Goal: Find specific page/section: Find specific page/section

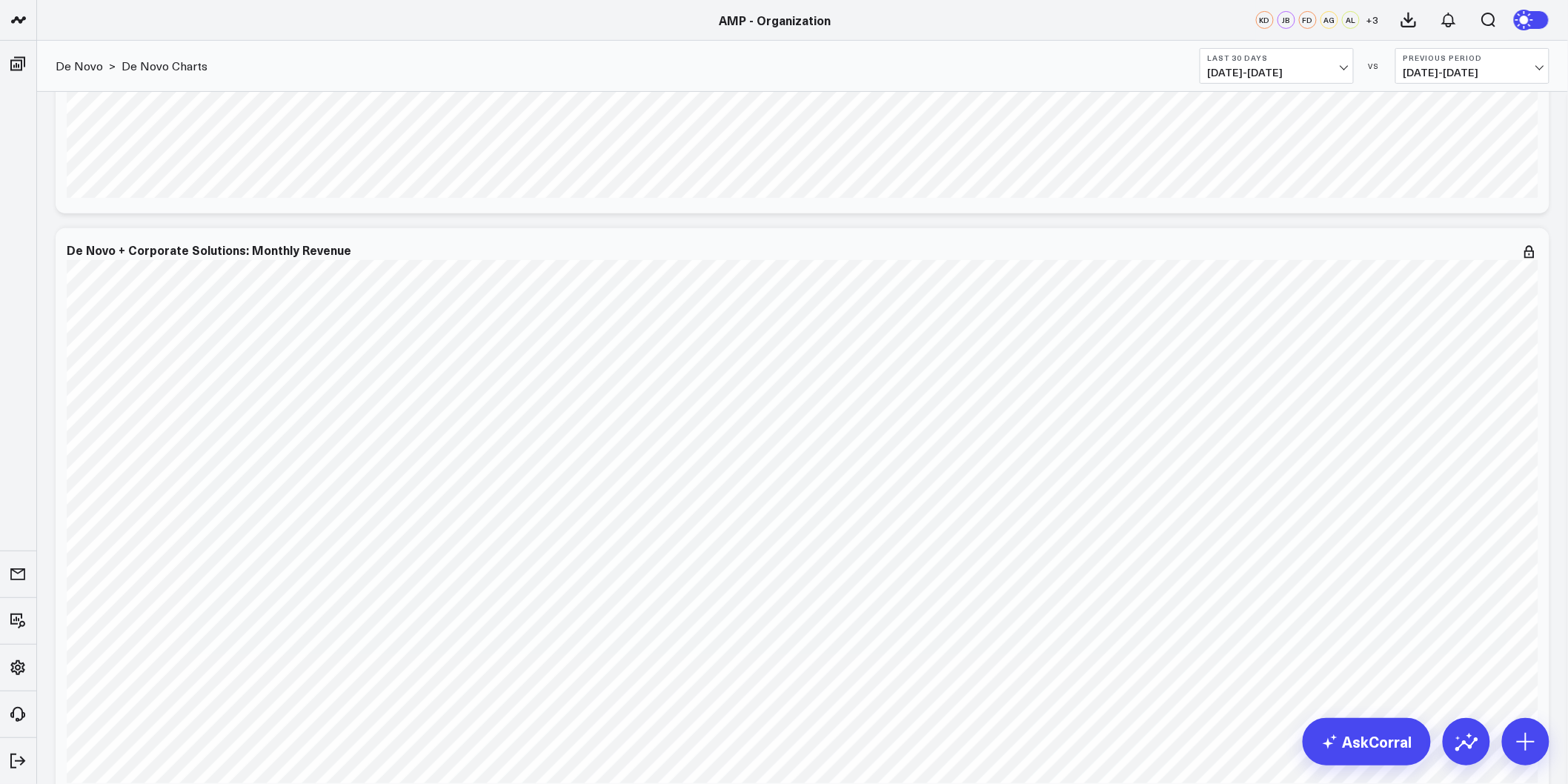
scroll to position [2552, 0]
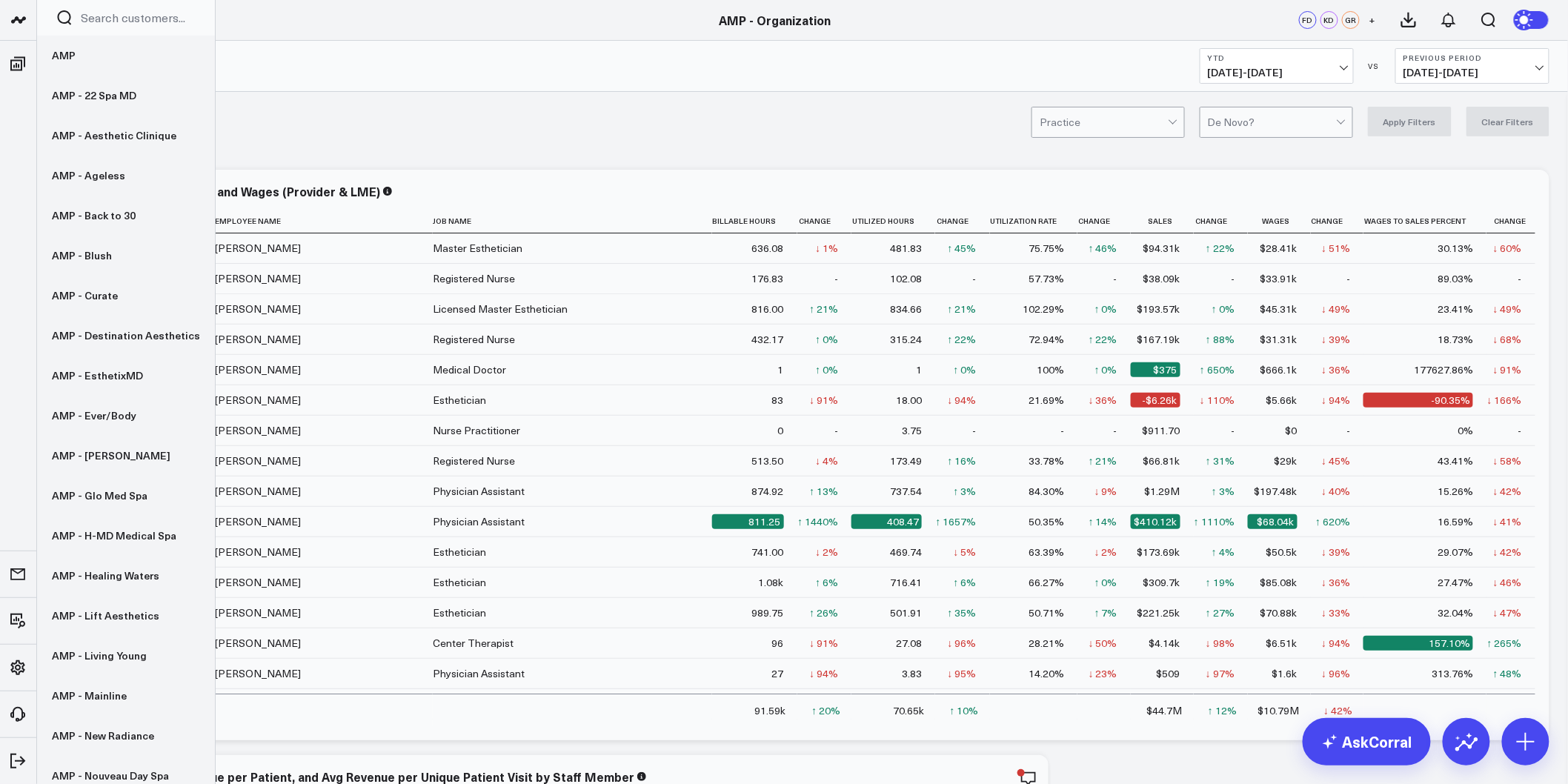
scroll to position [988, 0]
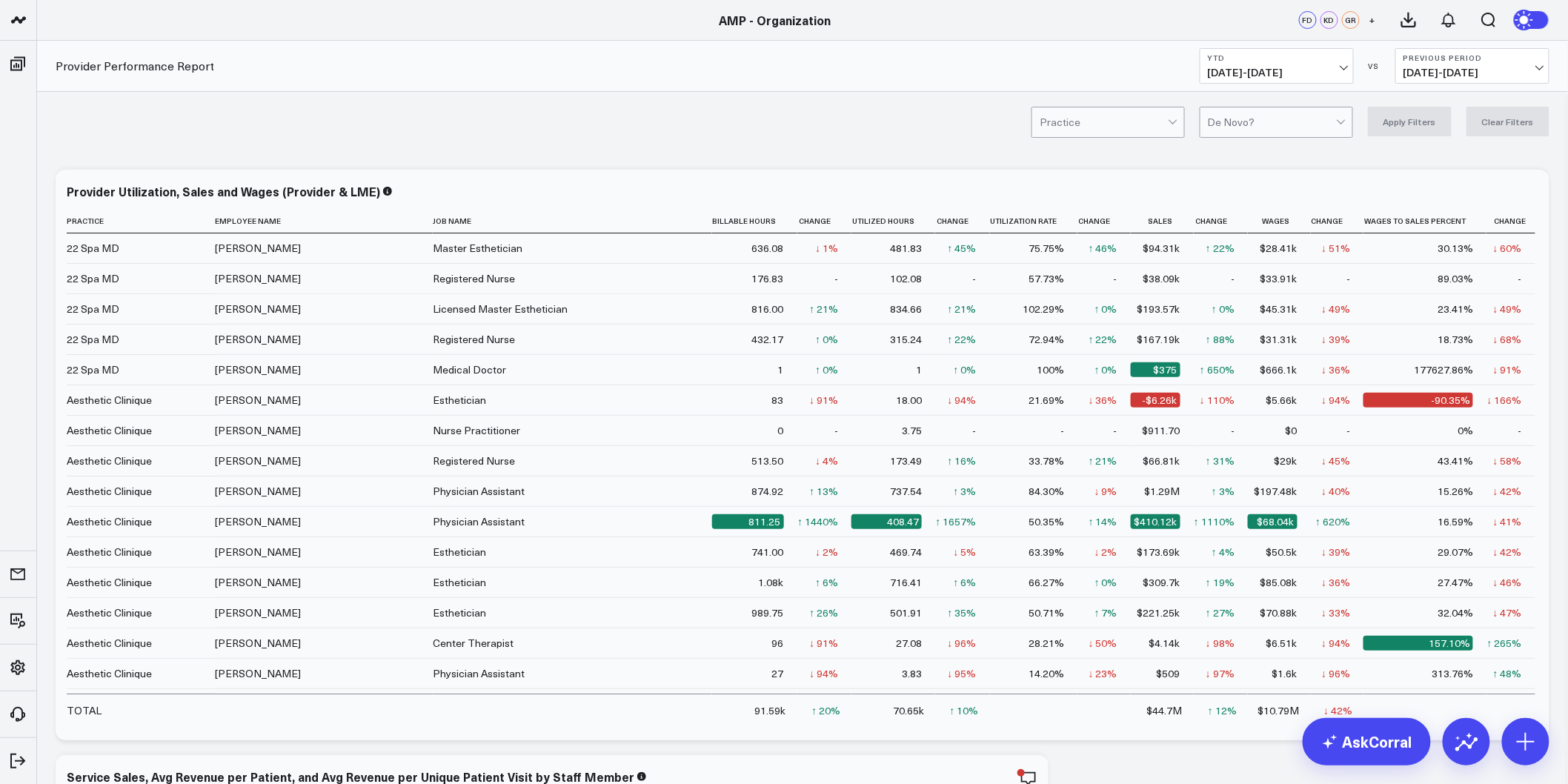
drag, startPoint x: 121, startPoint y: 416, endPoint x: 434, endPoint y: 2, distance: 519.0
click at [121, 416] on link "AMP - Ever/Body" at bounding box center [126, 416] width 178 height 40
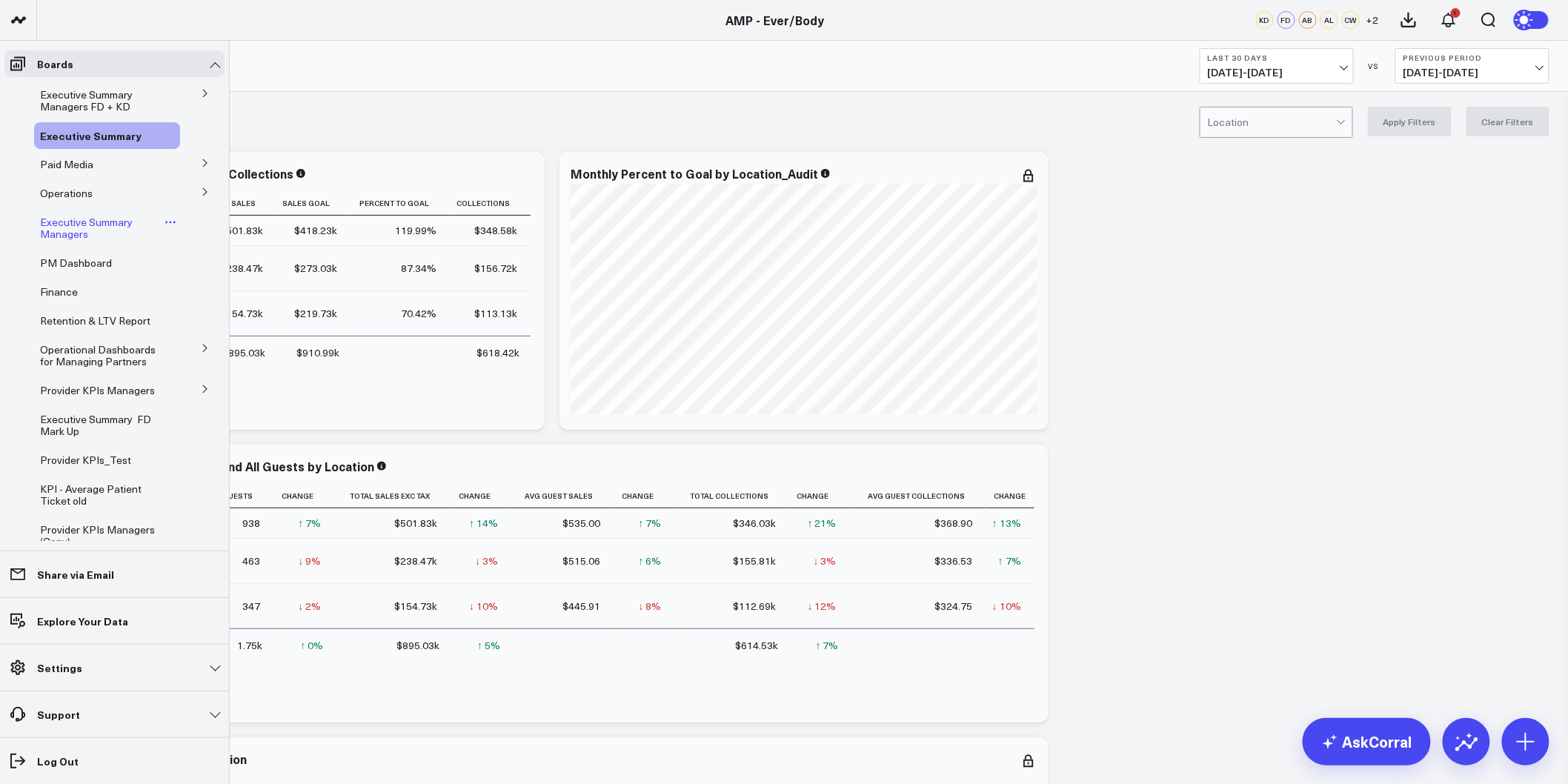
click at [64, 224] on span "Executive Summary Managers" at bounding box center [86, 227] width 93 height 26
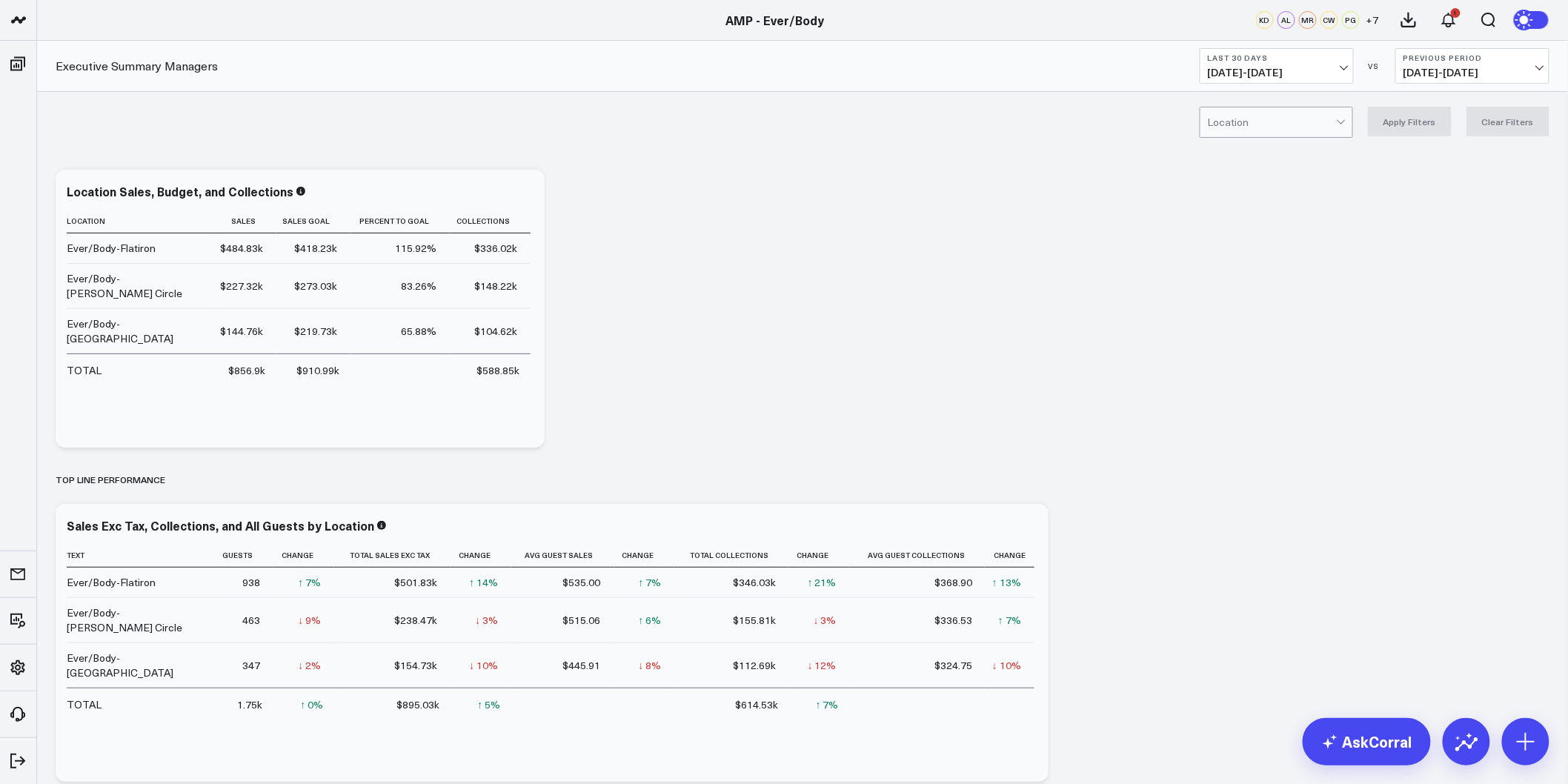
click at [1305, 63] on button "Last 30 Days 08/17/25 - 09/15/25" at bounding box center [1277, 66] width 154 height 36
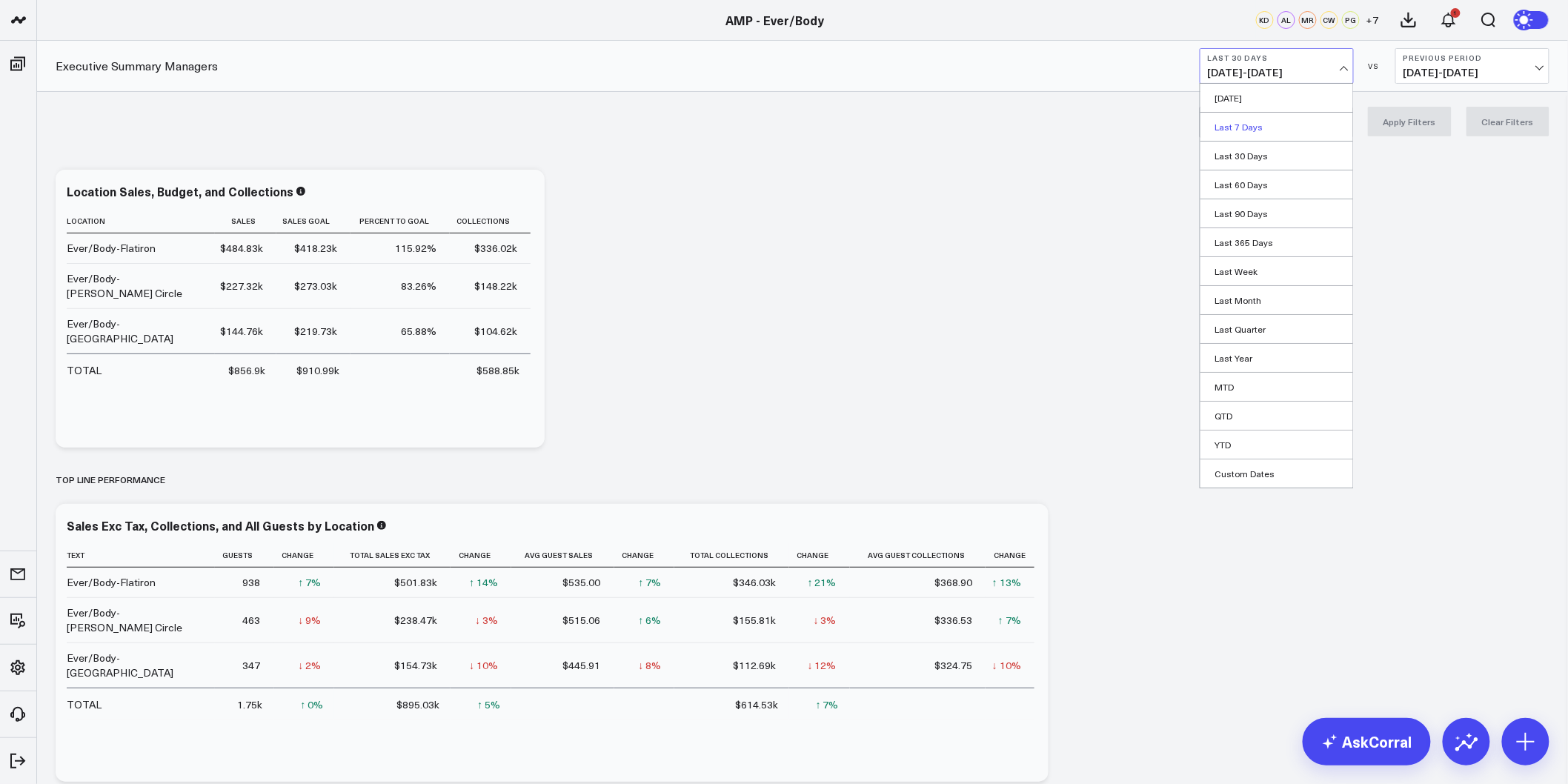
click at [1282, 130] on link "Last 7 Days" at bounding box center [1277, 127] width 153 height 28
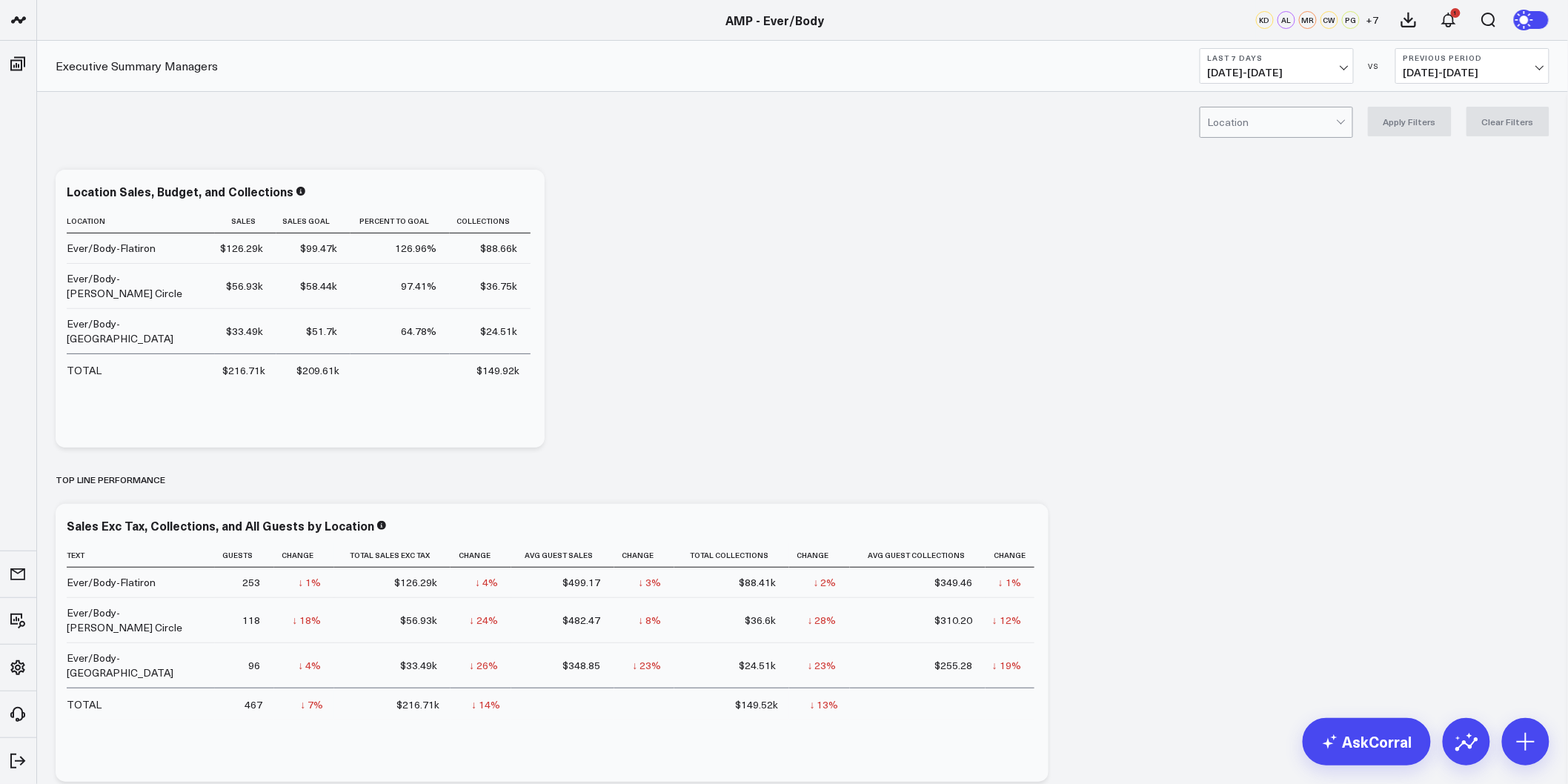
click at [1301, 75] on span "09/09/25 - 09/15/25" at bounding box center [1277, 72] width 138 height 12
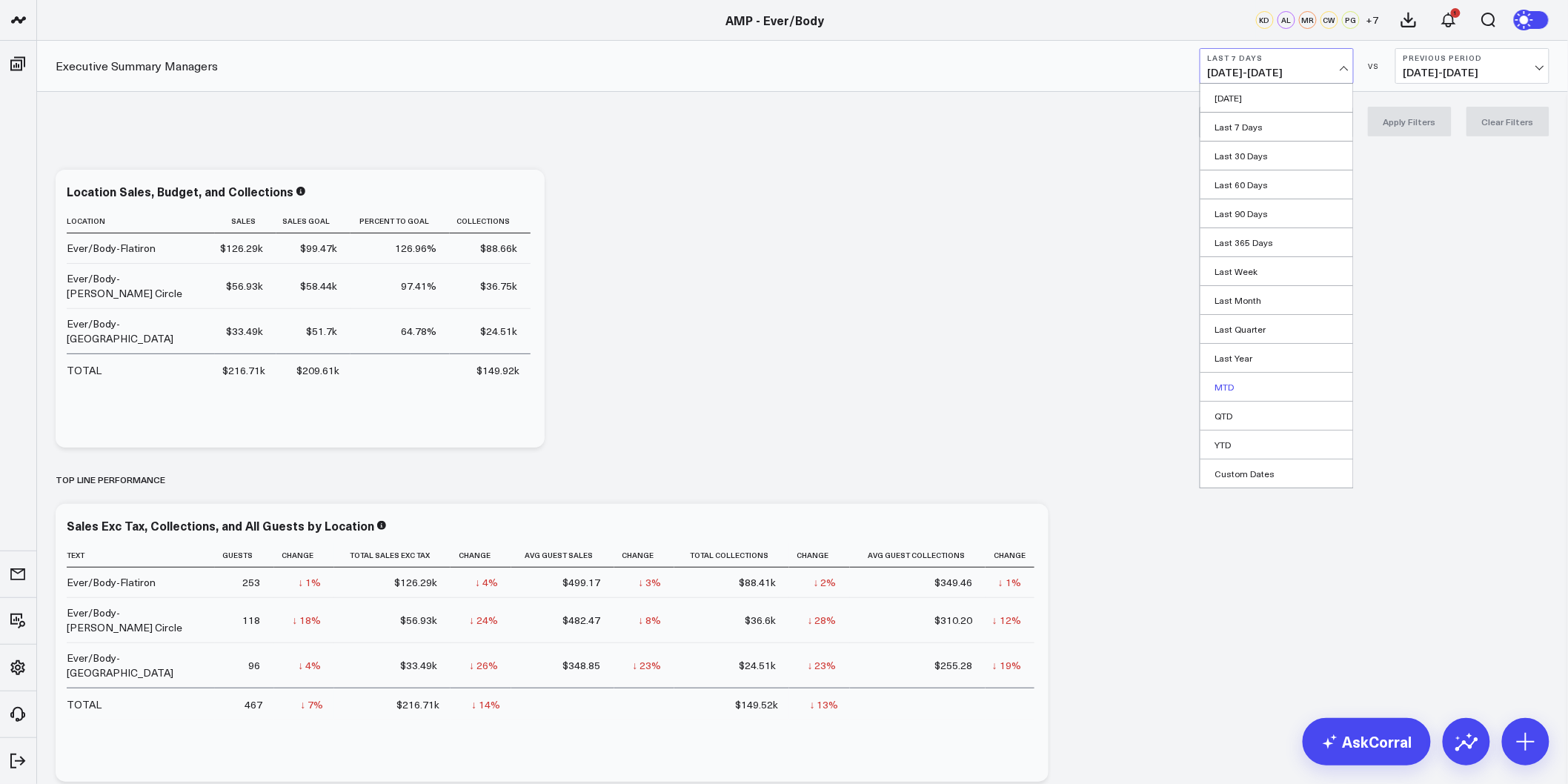
click at [1230, 385] on link "MTD" at bounding box center [1277, 387] width 153 height 28
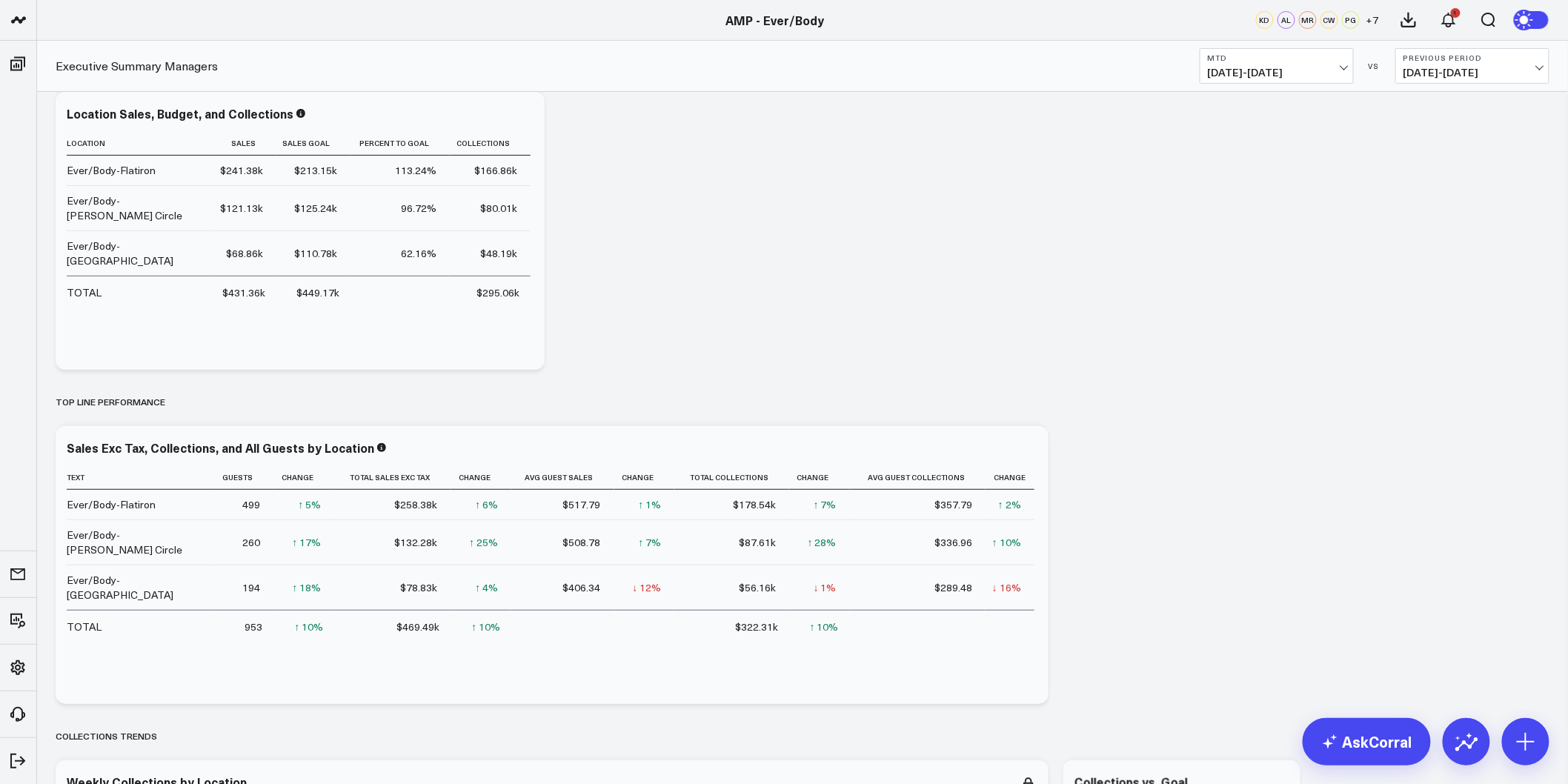
scroll to position [82, 0]
click at [1475, 75] on span "08/17/25 - 08/31/25" at bounding box center [1473, 72] width 138 height 12
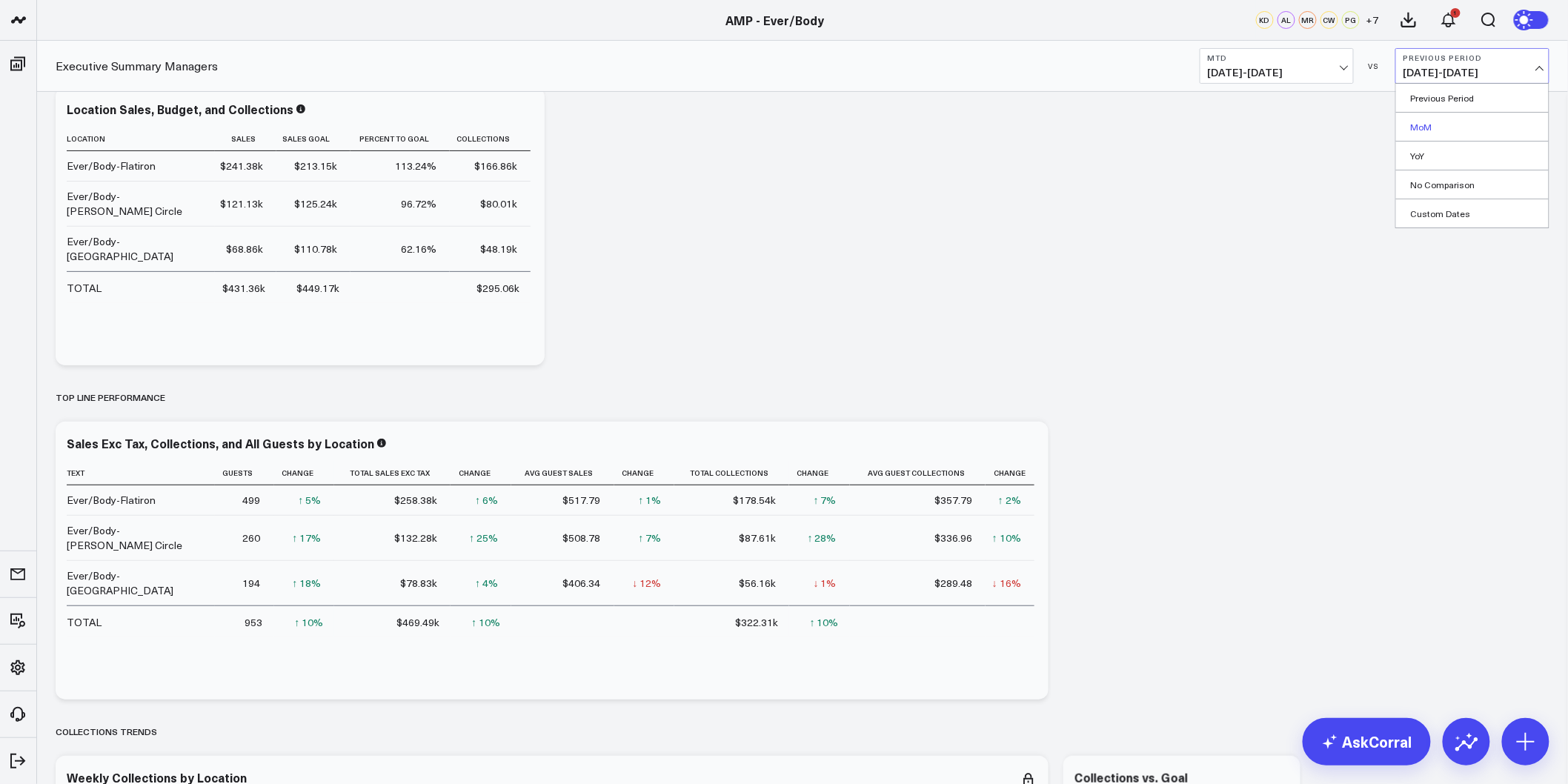
click at [1434, 127] on link "MoM" at bounding box center [1473, 127] width 153 height 28
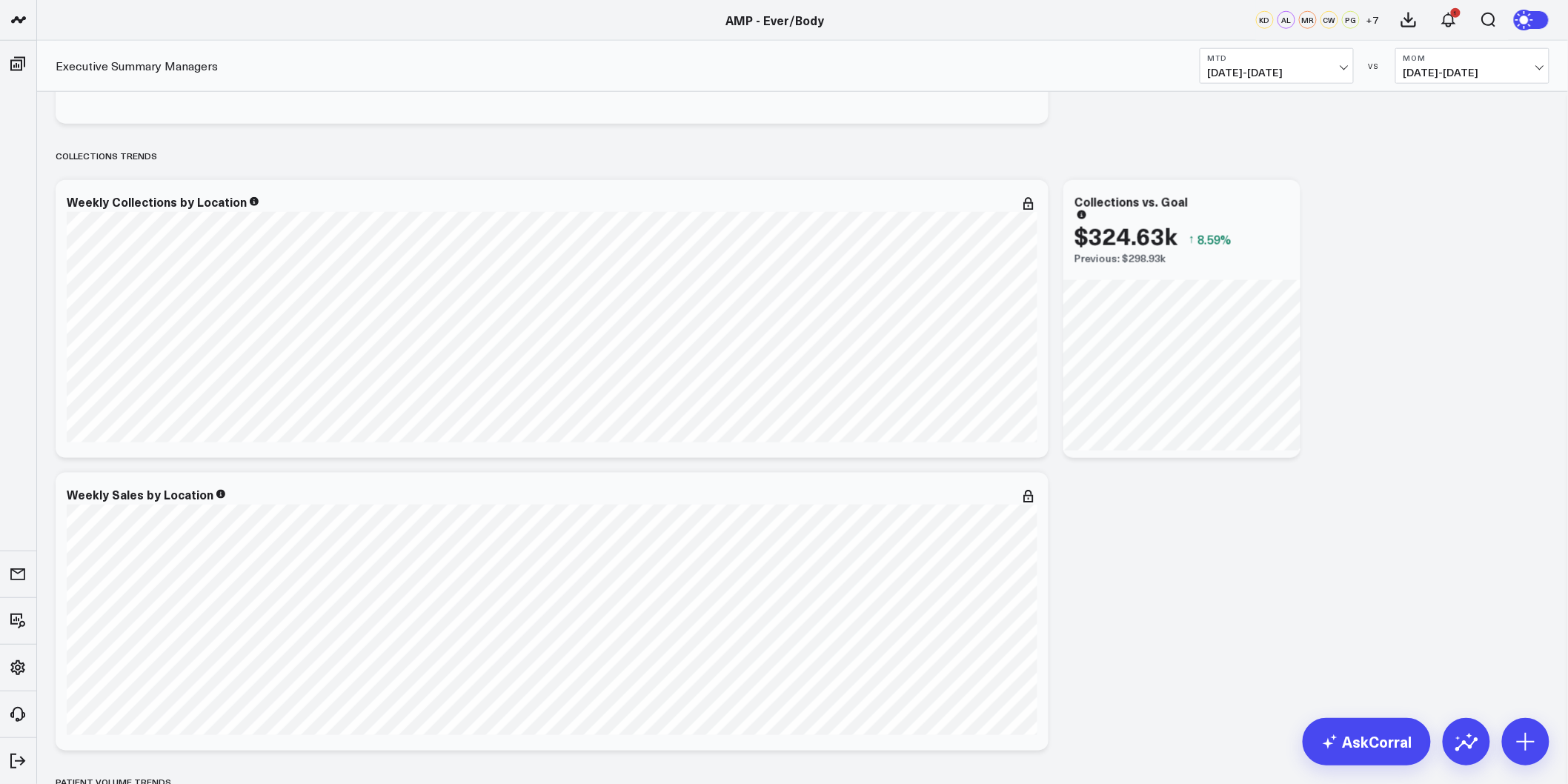
scroll to position [329, 0]
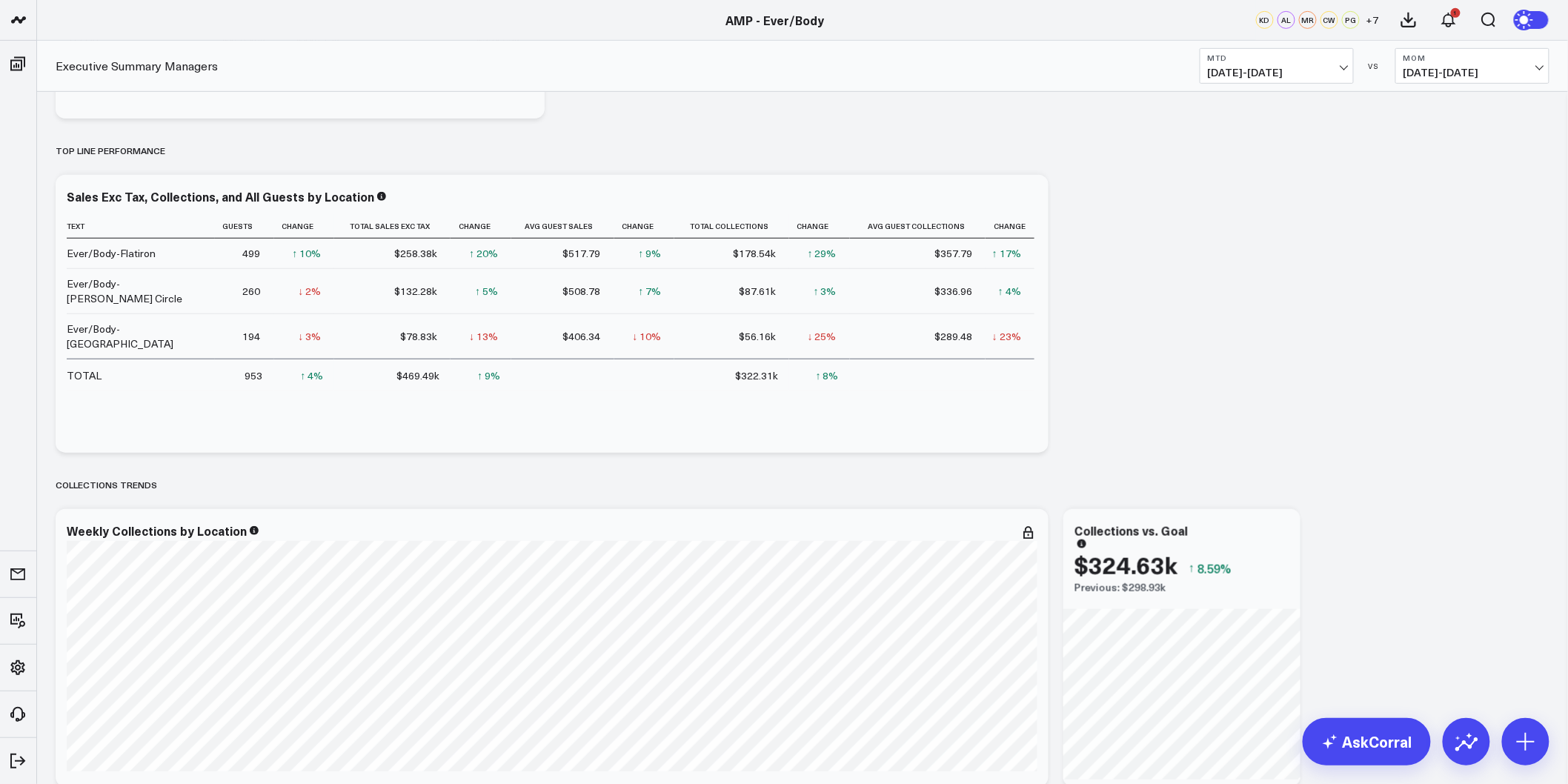
click at [1308, 68] on span "09/01/25 - 09/15/25" at bounding box center [1277, 72] width 138 height 12
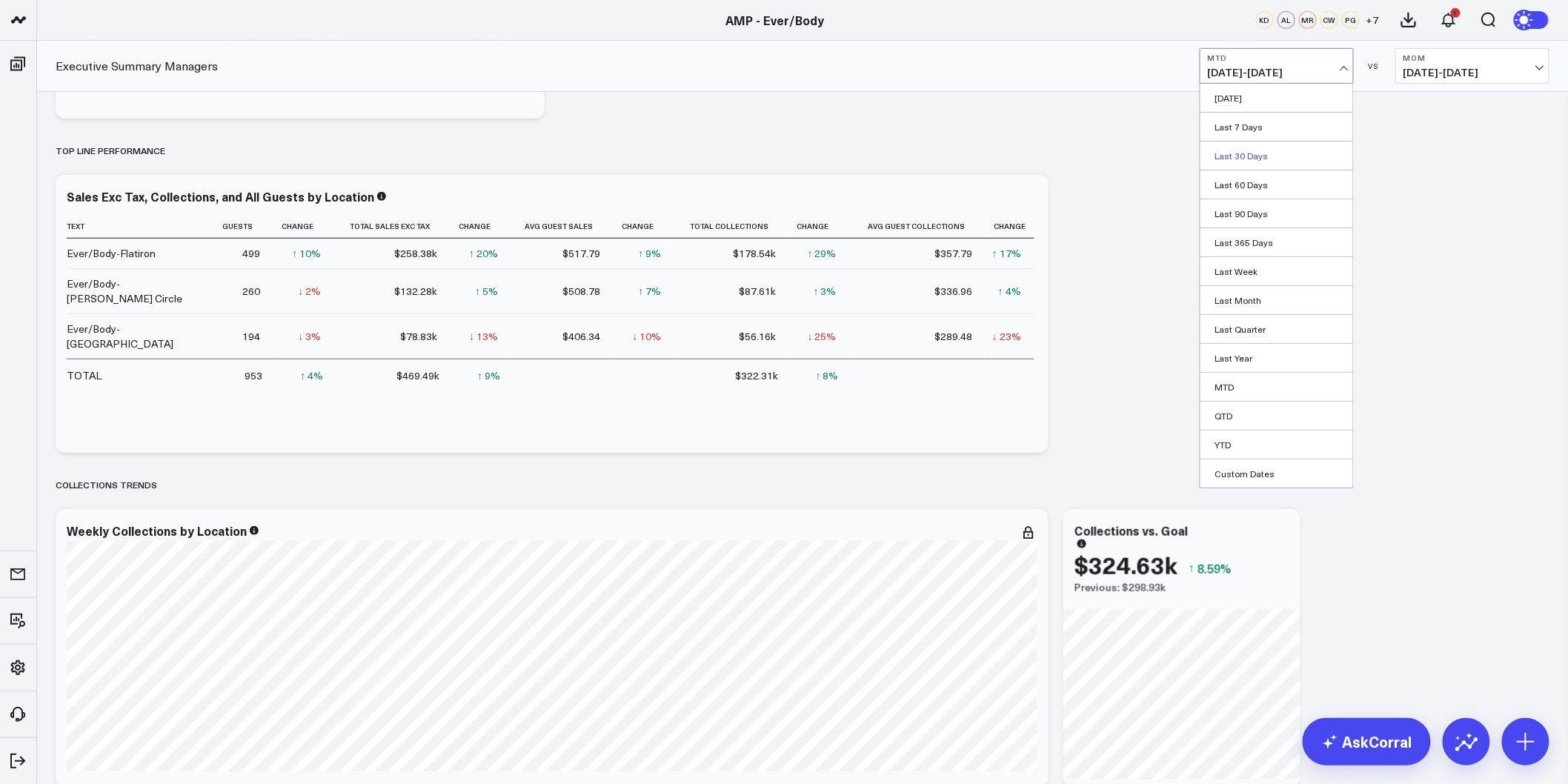
click at [1265, 156] on link "Last 30 Days" at bounding box center [1277, 156] width 153 height 28
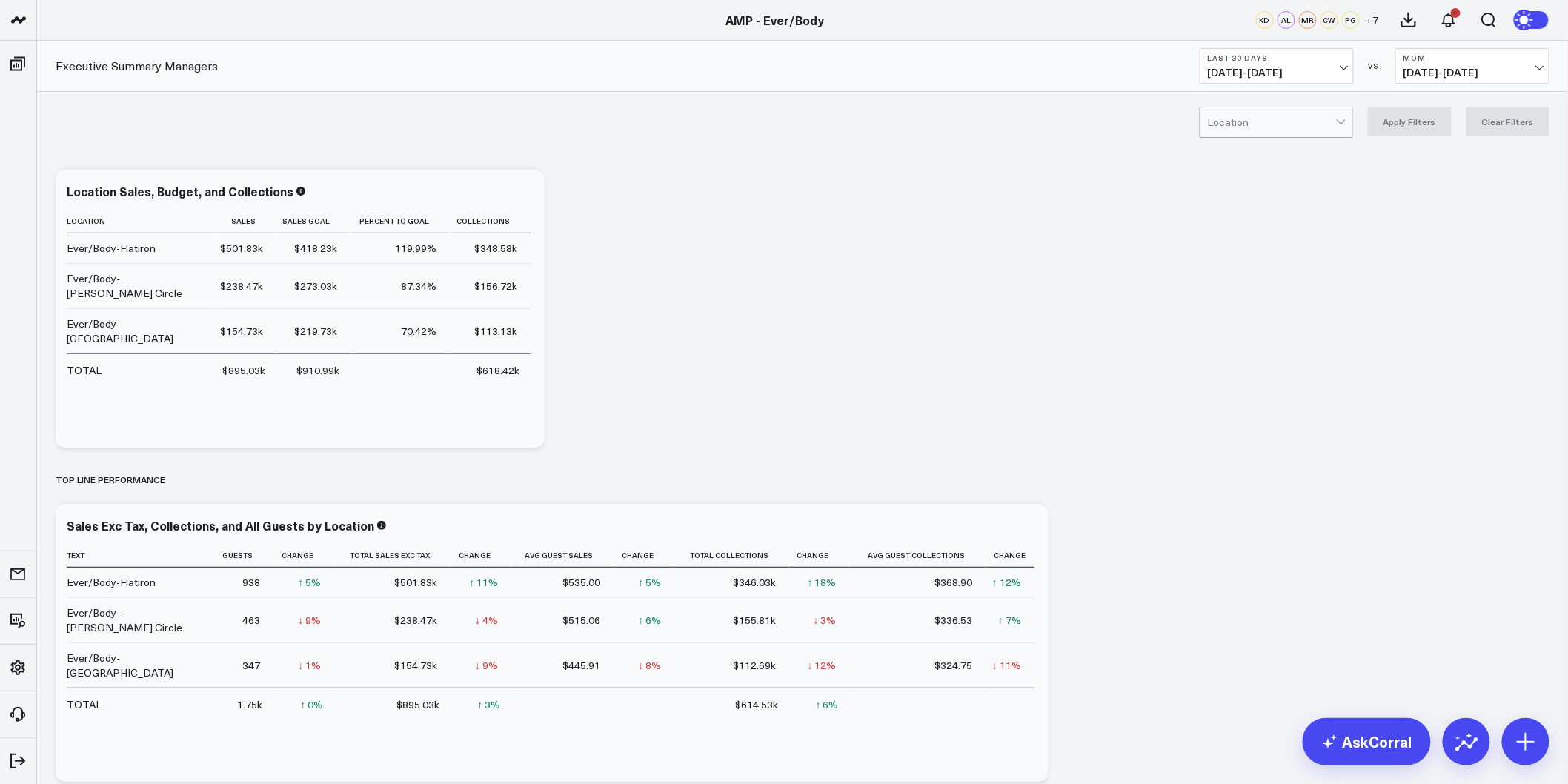
drag, startPoint x: 1169, startPoint y: 492, endPoint x: 1046, endPoint y: 86, distance: 424.2
click at [1337, 60] on b "Last 30 Days" at bounding box center [1277, 57] width 138 height 9
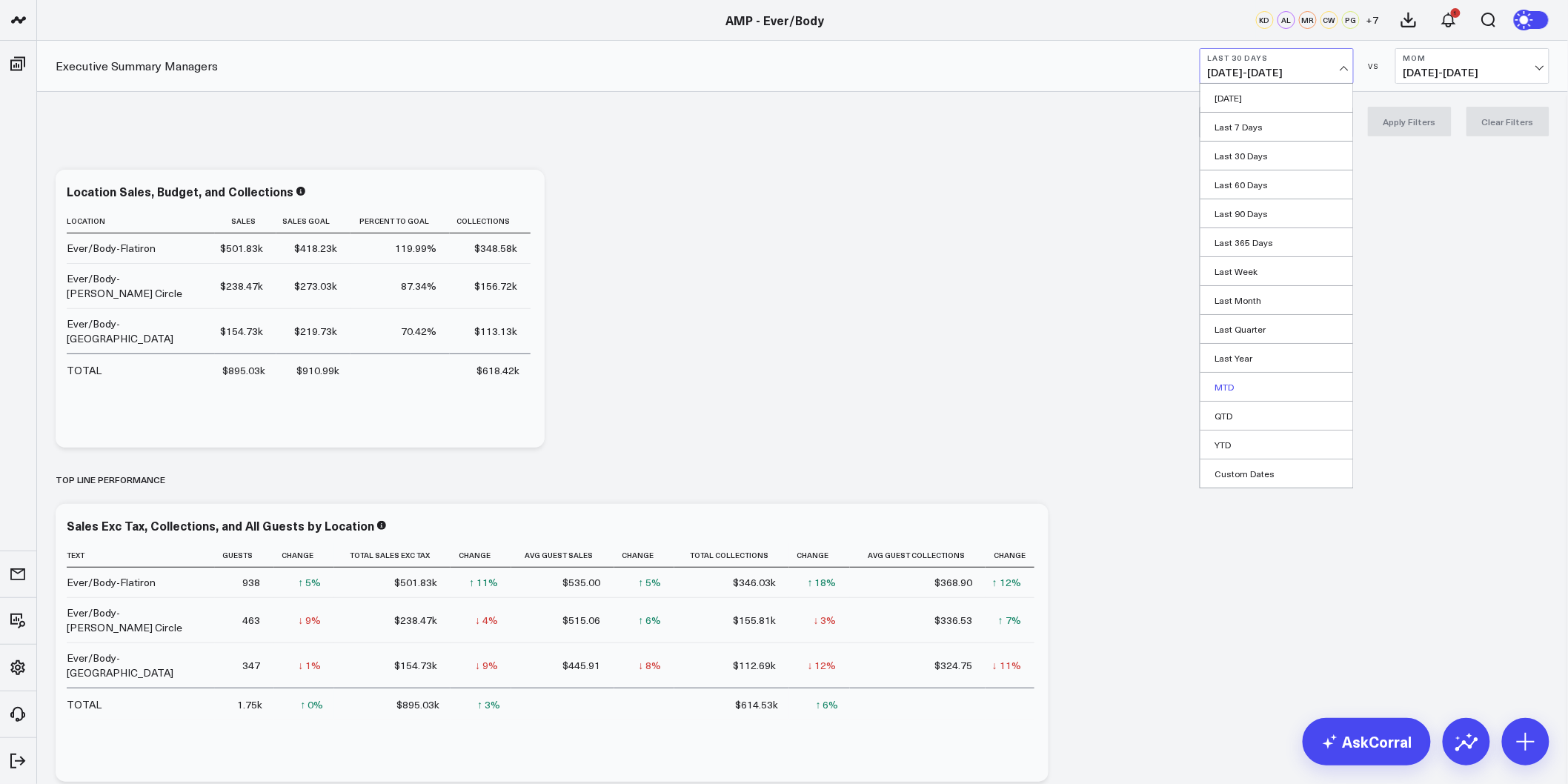
click at [1239, 390] on link "MTD" at bounding box center [1277, 387] width 153 height 28
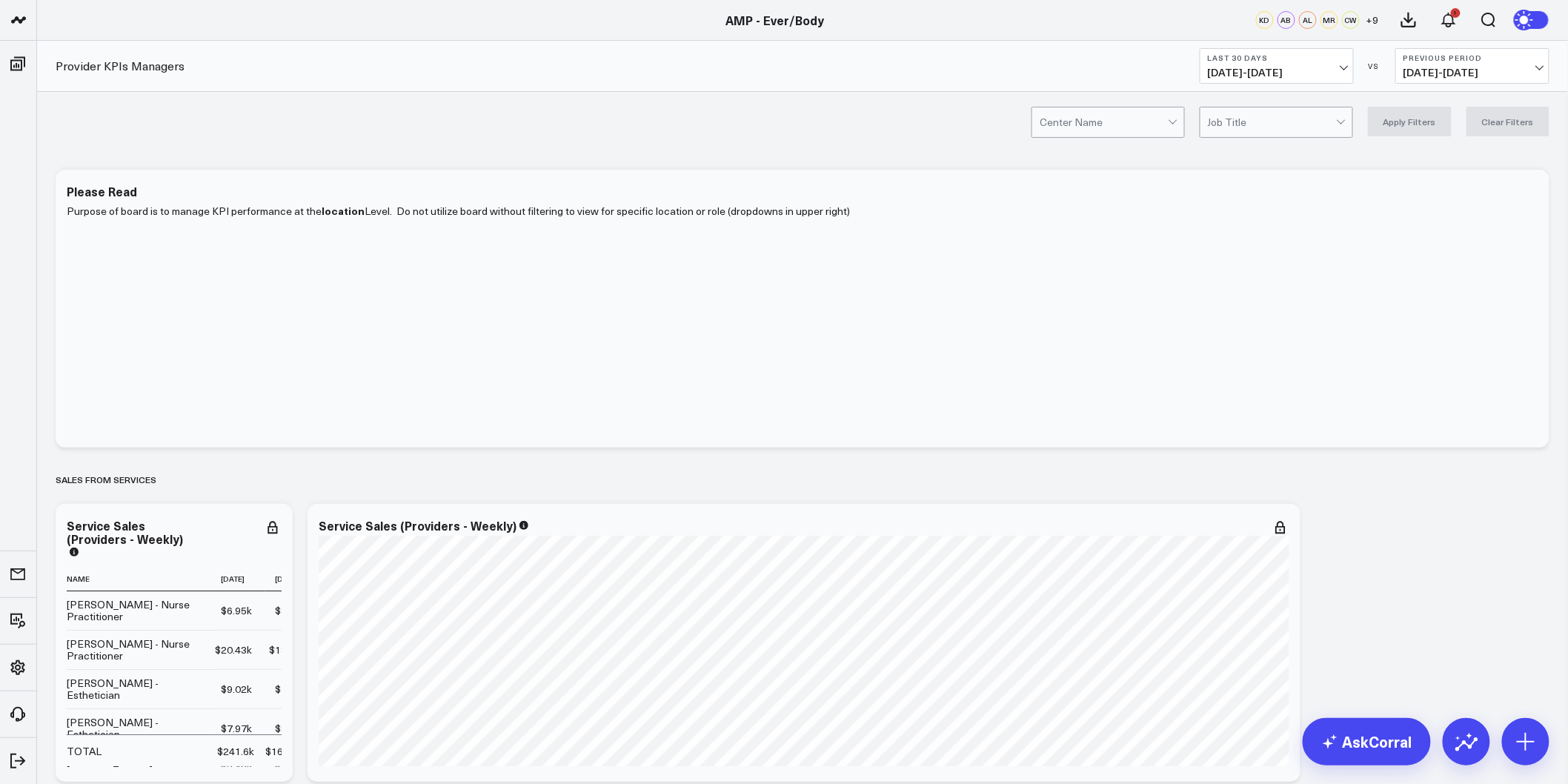
drag, startPoint x: 1395, startPoint y: 402, endPoint x: 1388, endPoint y: -38, distance: 440.1
click at [1159, 130] on div at bounding box center [1103, 123] width 129 height 30
drag, startPoint x: 1148, startPoint y: 158, endPoint x: 1387, endPoint y: 328, distance: 293.3
click at [1150, 158] on div "Ever/Body-Flatiron" at bounding box center [1108, 153] width 152 height 31
click at [1404, 115] on button "Apply Filters" at bounding box center [1410, 122] width 84 height 30
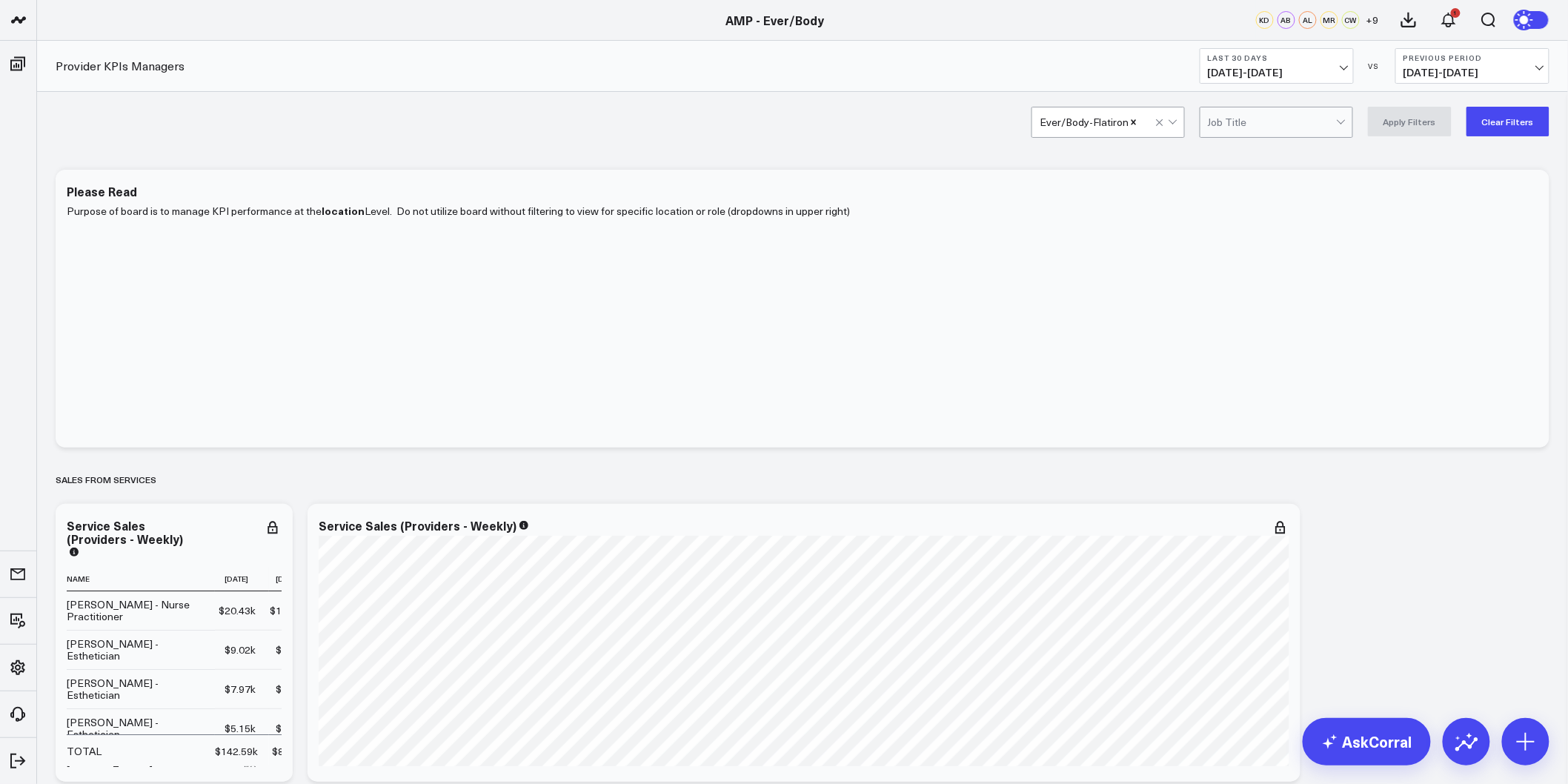
click at [811, 0] on header "AMP AMP - 22 Spa MD AMP - Aesthetic Clinique AMP - Ageless AMP - Back to 30 AMP…" at bounding box center [784, 20] width 1568 height 41
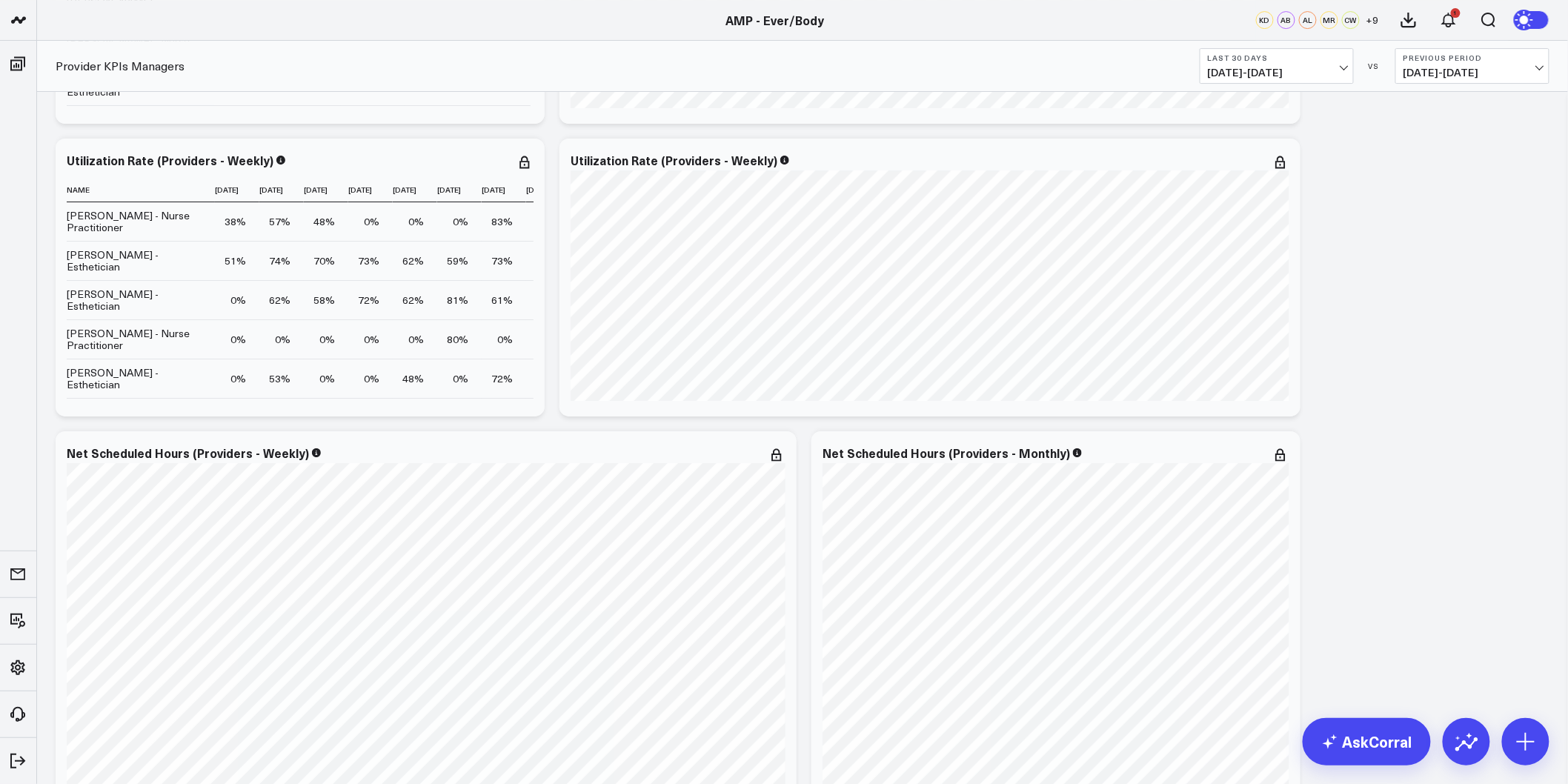
scroll to position [2057, 0]
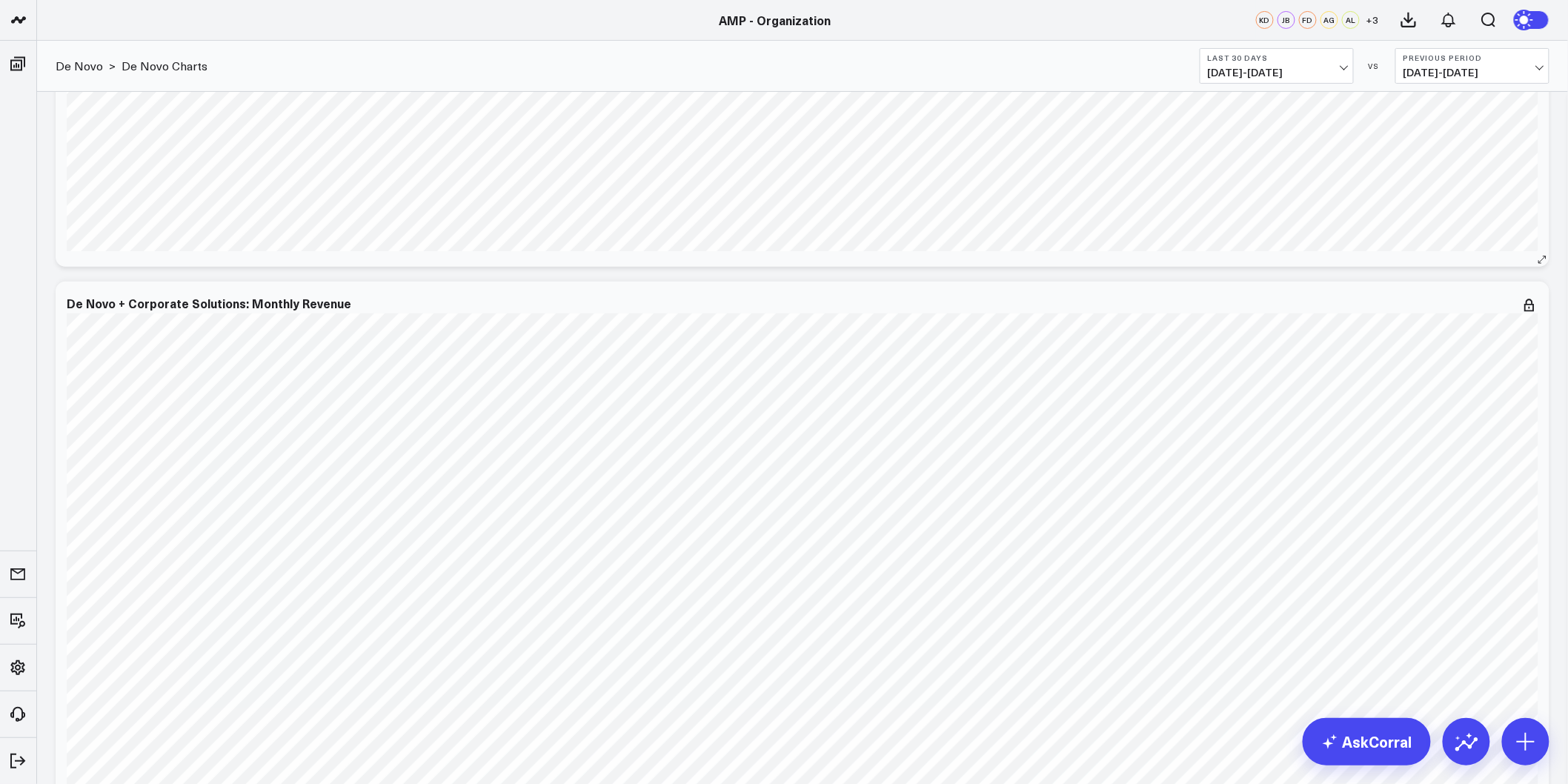
scroll to position [2634, 0]
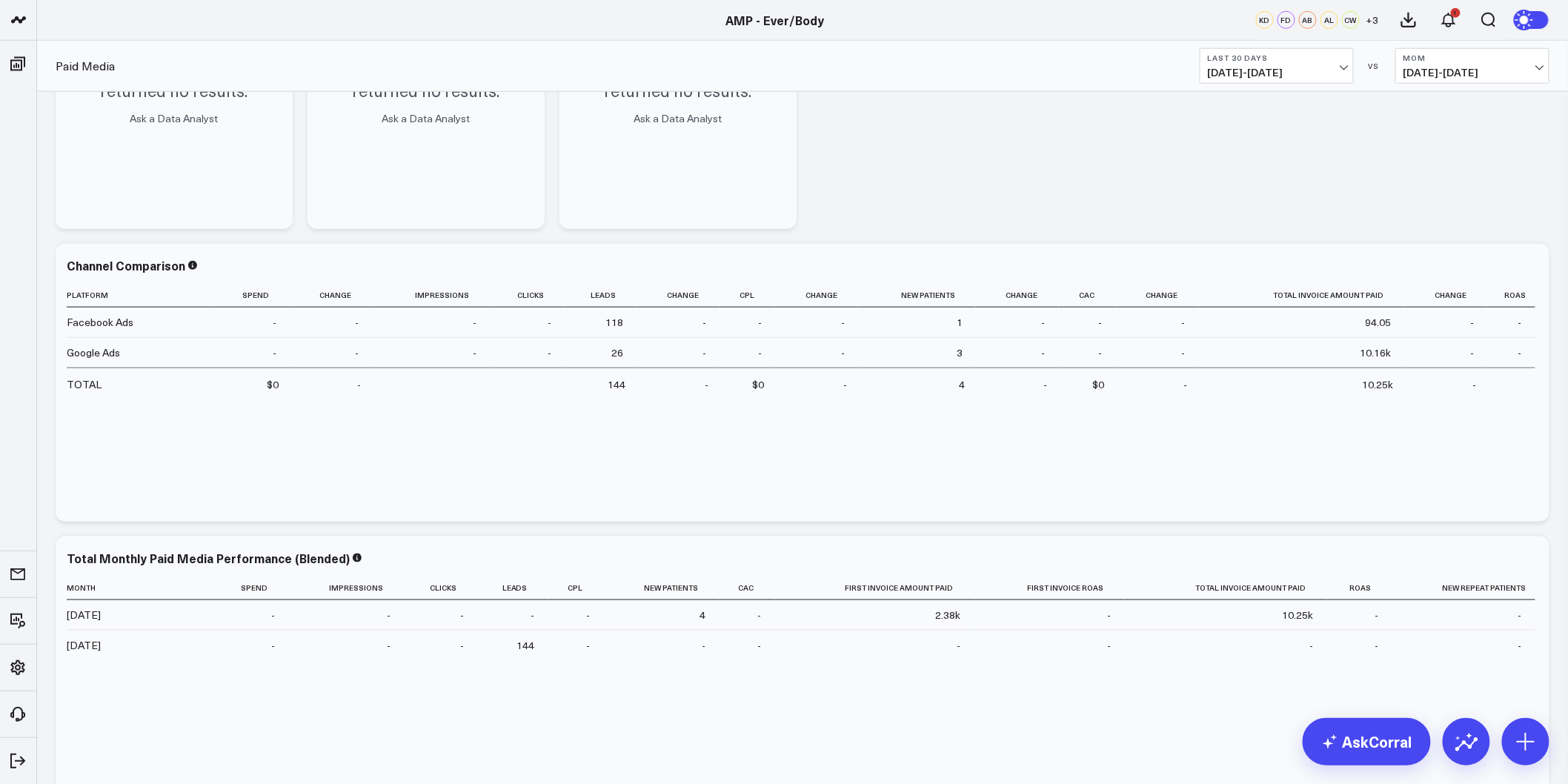
scroll to position [576, 0]
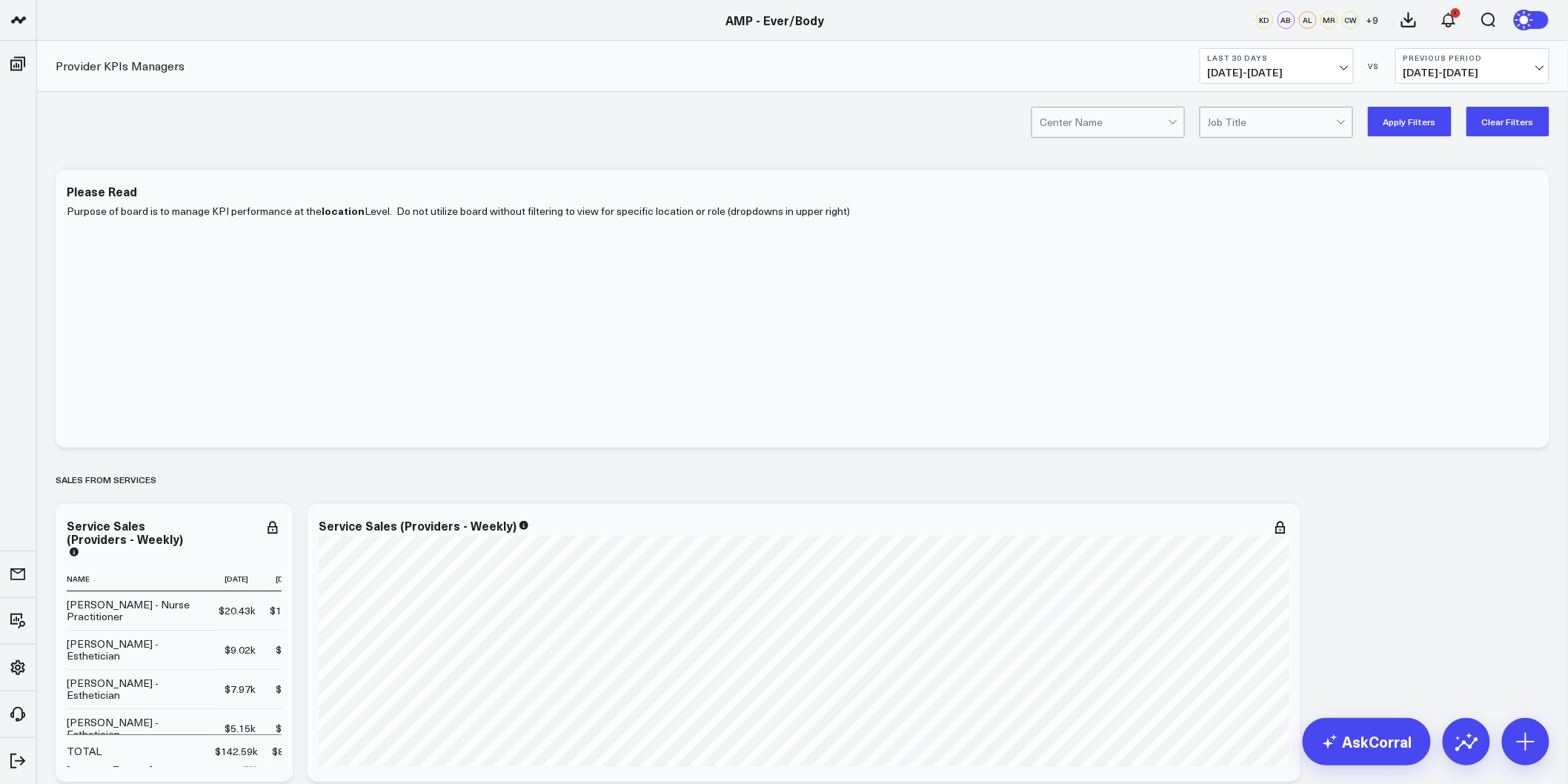
click at [1181, 123] on div at bounding box center [1174, 123] width 12 height 30
drag, startPoint x: 1153, startPoint y: 192, endPoint x: 1148, endPoint y: 182, distance: 11.2
click at [1155, 193] on div "Ever/Body-Logan Circle" at bounding box center [1108, 190] width 152 height 42
click at [1413, 129] on button "Apply Filters" at bounding box center [1410, 122] width 84 height 30
drag, startPoint x: 1338, startPoint y: 537, endPoint x: 1332, endPoint y: 98, distance: 439.0
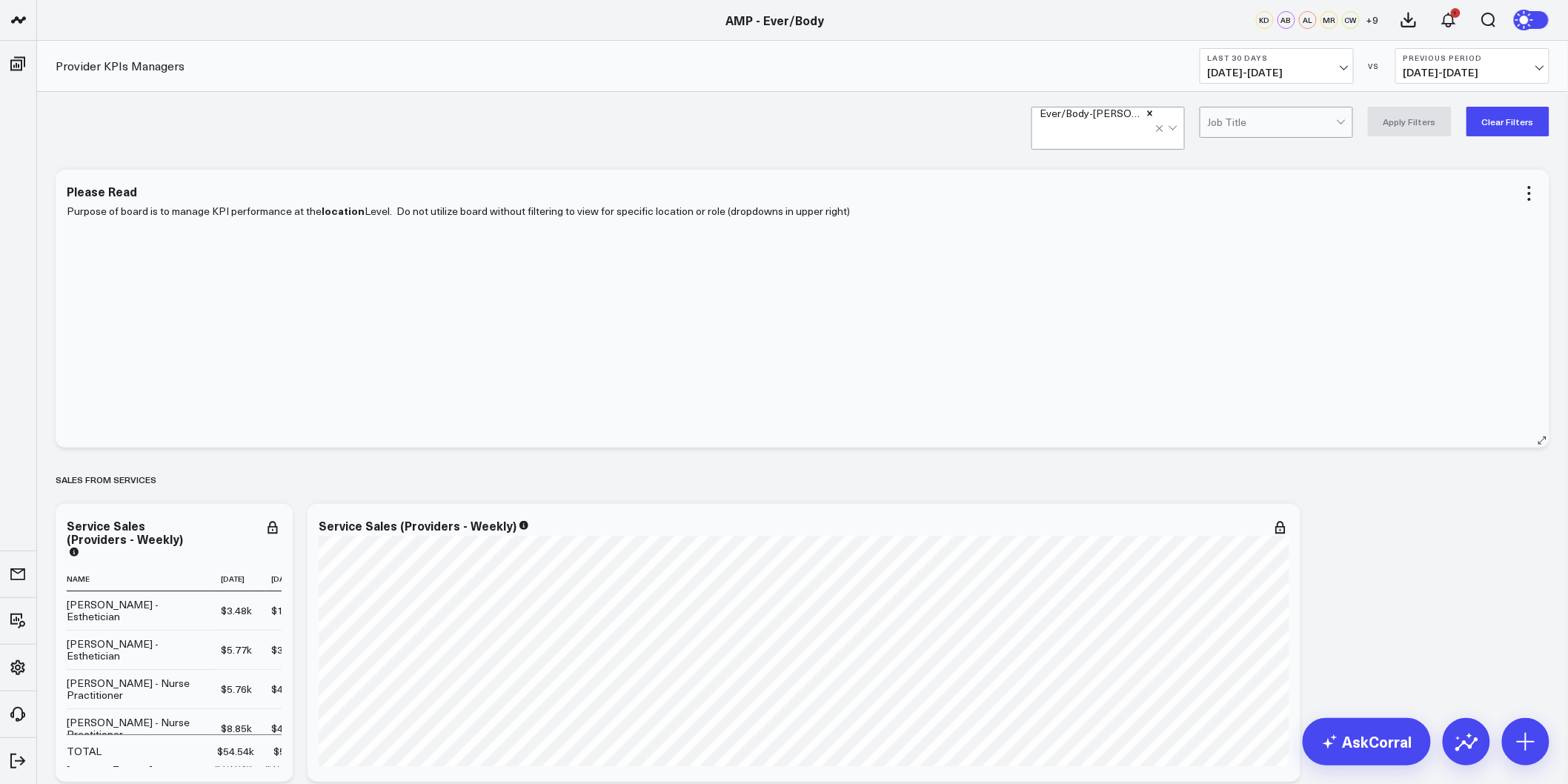
scroll to position [246, 0]
click at [1181, 122] on div at bounding box center [1174, 123] width 12 height 30
drag, startPoint x: 1138, startPoint y: 213, endPoint x: 1304, endPoint y: 162, distance: 173.7
click at [1140, 213] on div "Ever/Body-[GEOGRAPHIC_DATA]" at bounding box center [1108, 232] width 152 height 41
drag, startPoint x: 1416, startPoint y: 120, endPoint x: 1194, endPoint y: 3, distance: 250.9
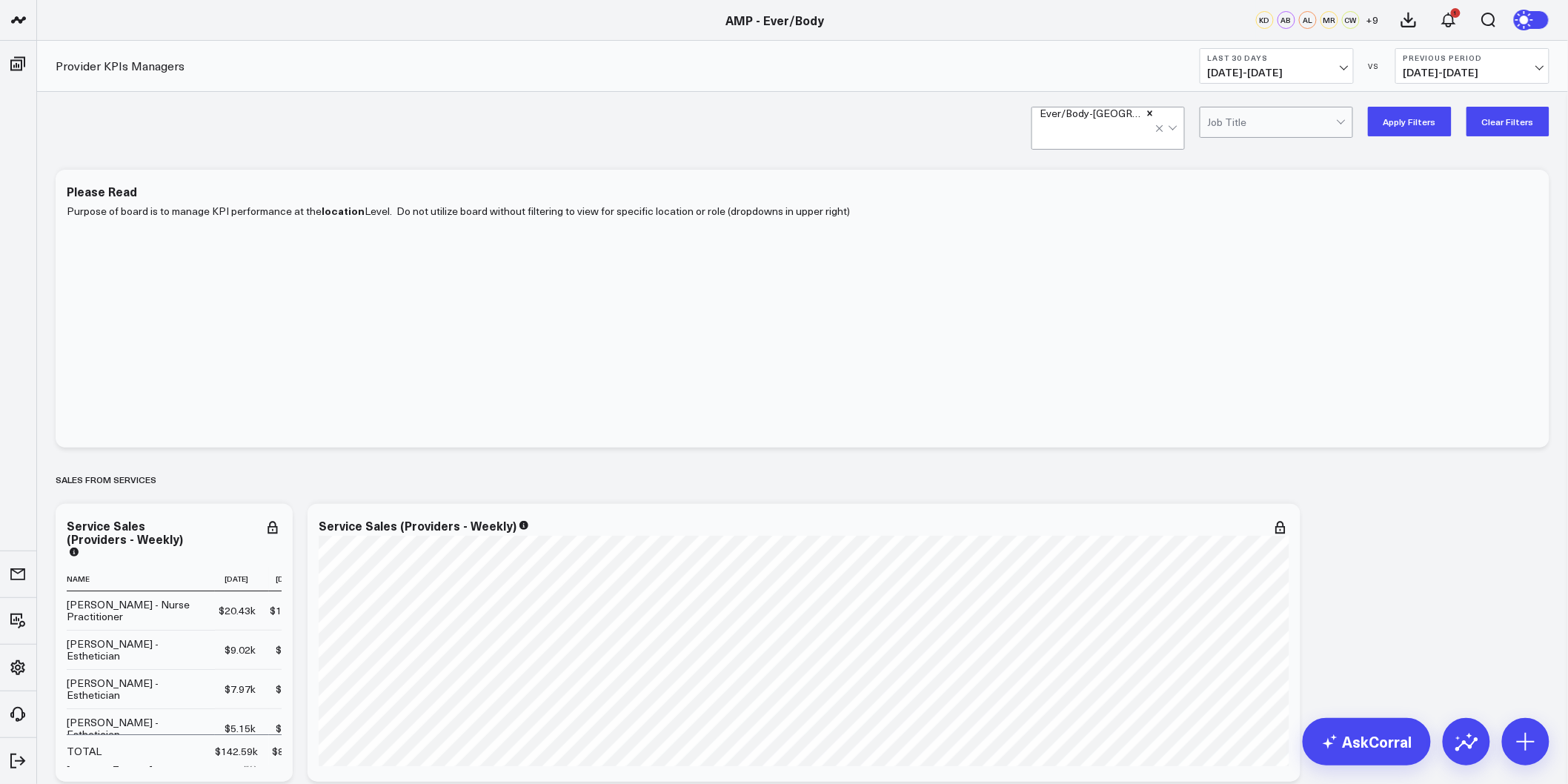
click at [1415, 120] on button "Apply Filters" at bounding box center [1410, 122] width 84 height 30
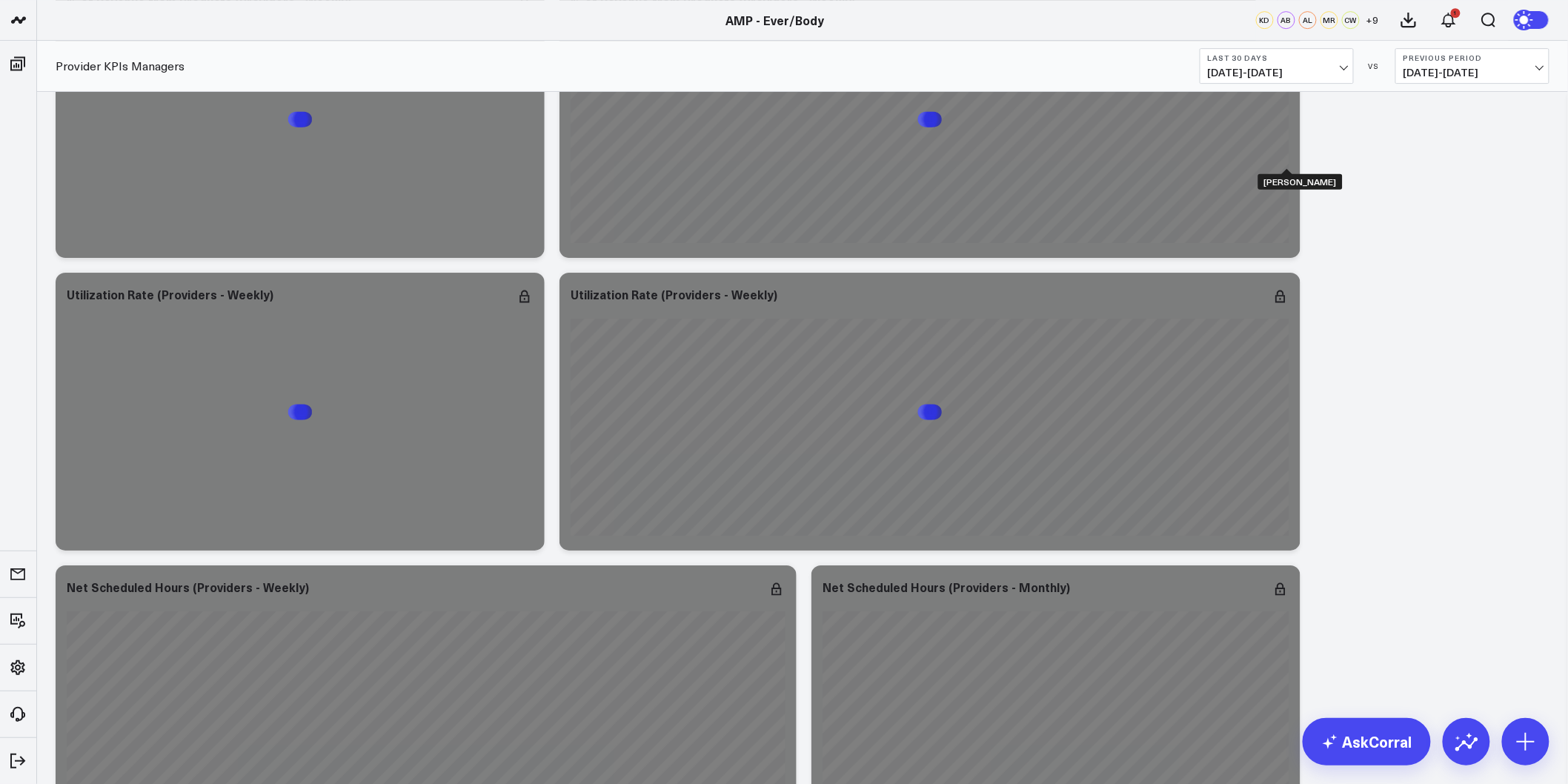
scroll to position [2127, 0]
